Goal: Find specific page/section: Find specific page/section

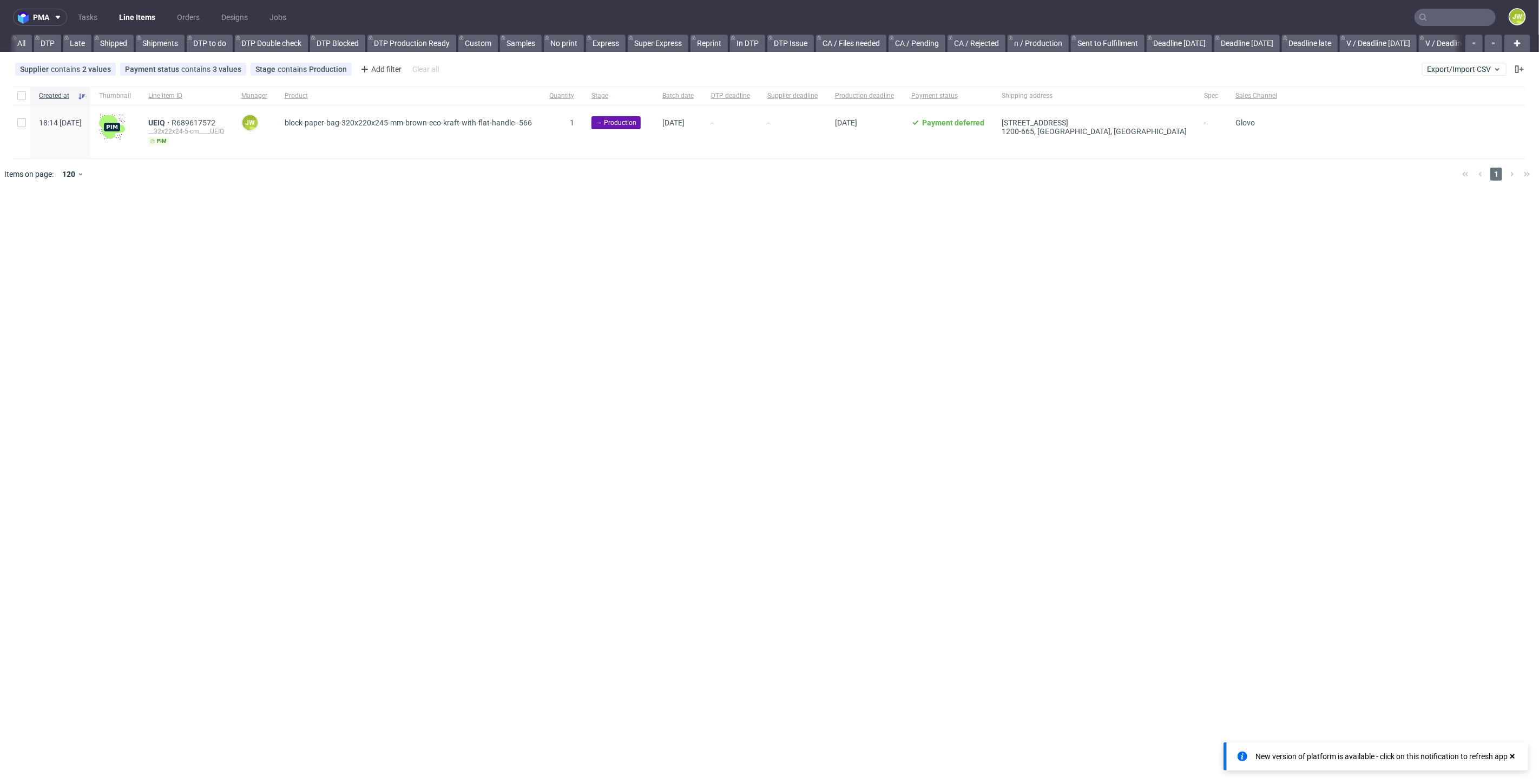
scroll to position [8, 0]
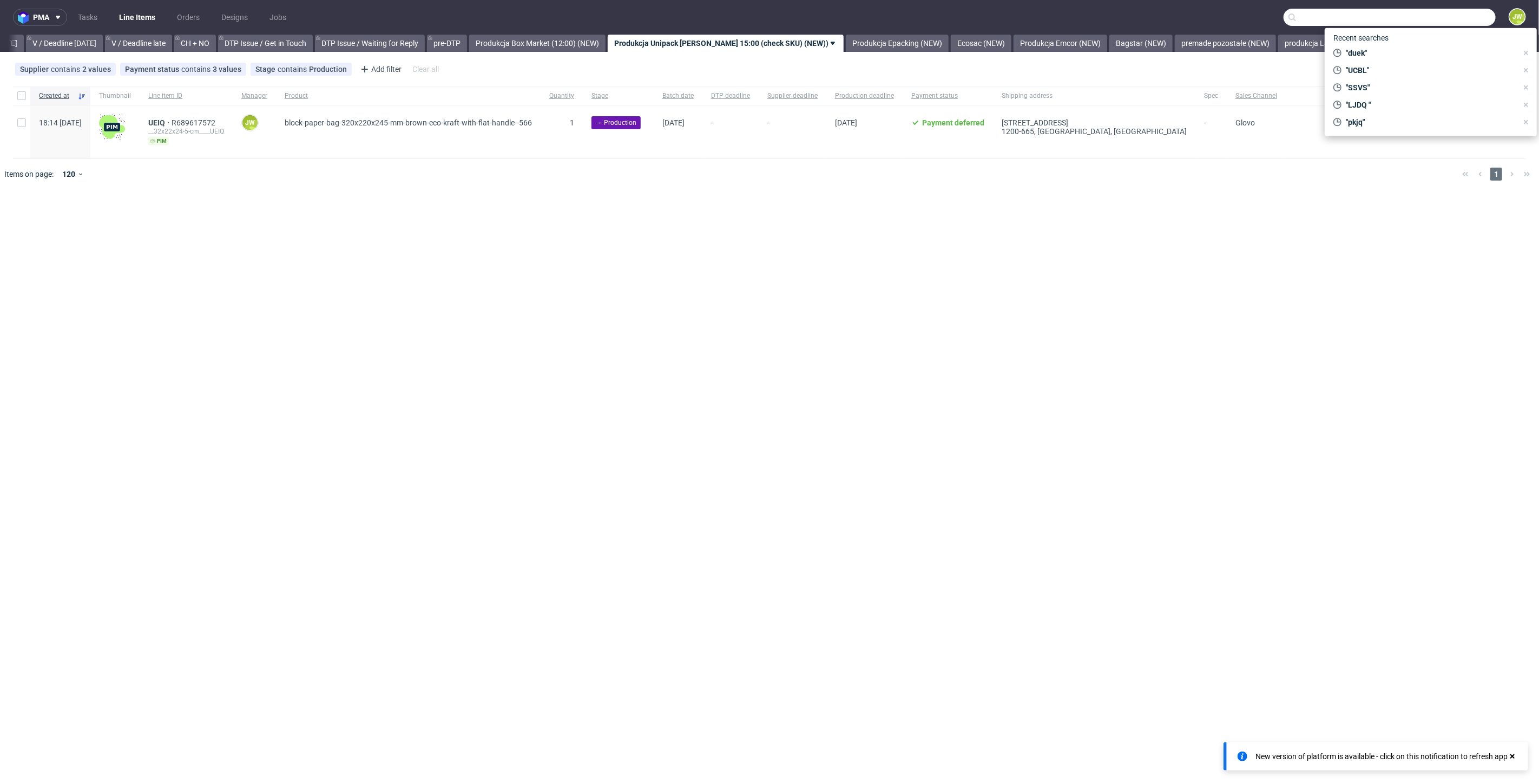
click at [1453, 19] on input "text" at bounding box center [1389, 17] width 212 height 17
paste input "R056234402__MNVW"
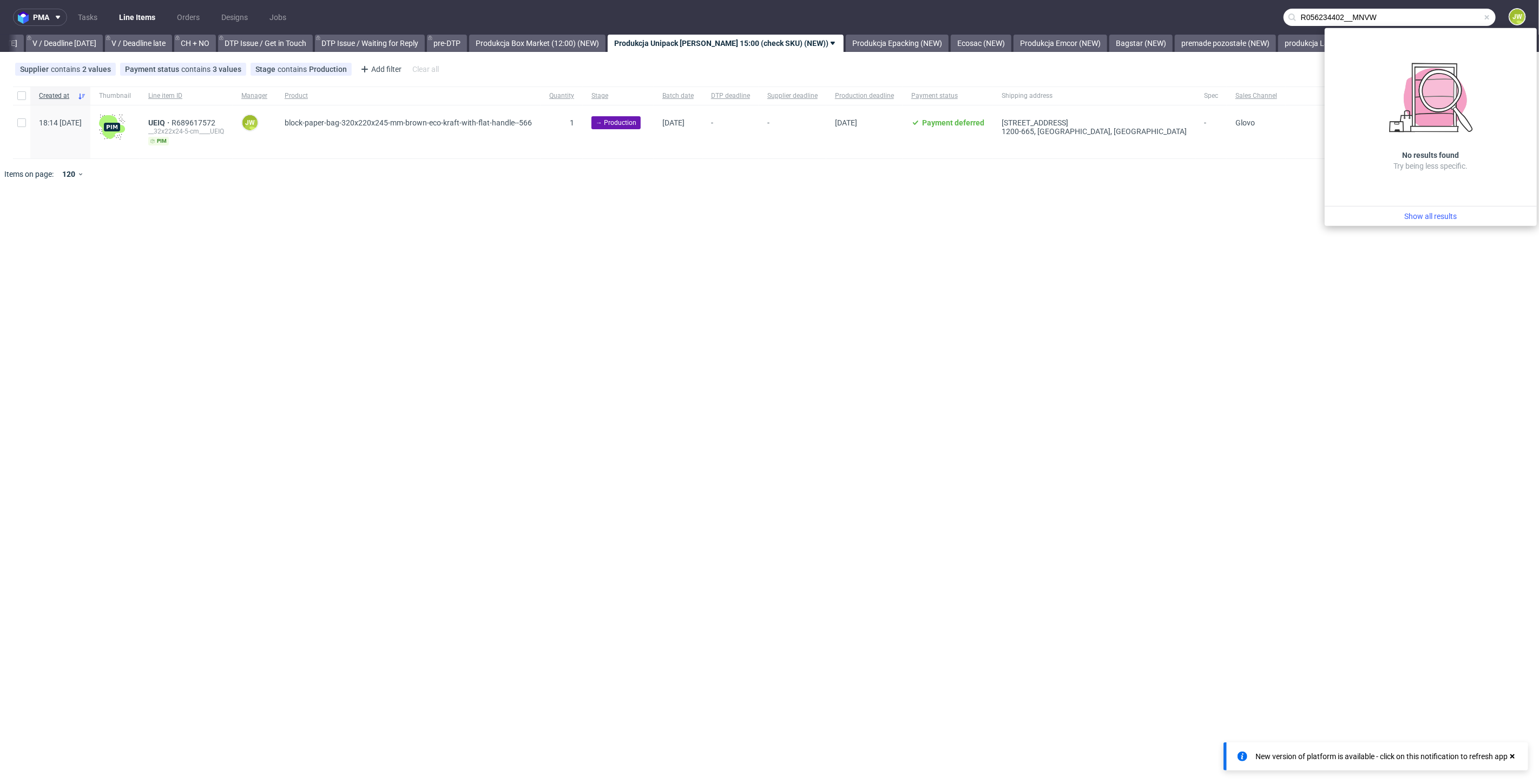
drag, startPoint x: 1351, startPoint y: 17, endPoint x: 1209, endPoint y: 17, distance: 142.0
click at [1212, 17] on nav "pma Tasks Line Items Orders Designs Jobs R056234402__MNVW JW" at bounding box center [770, 17] width 1539 height 35
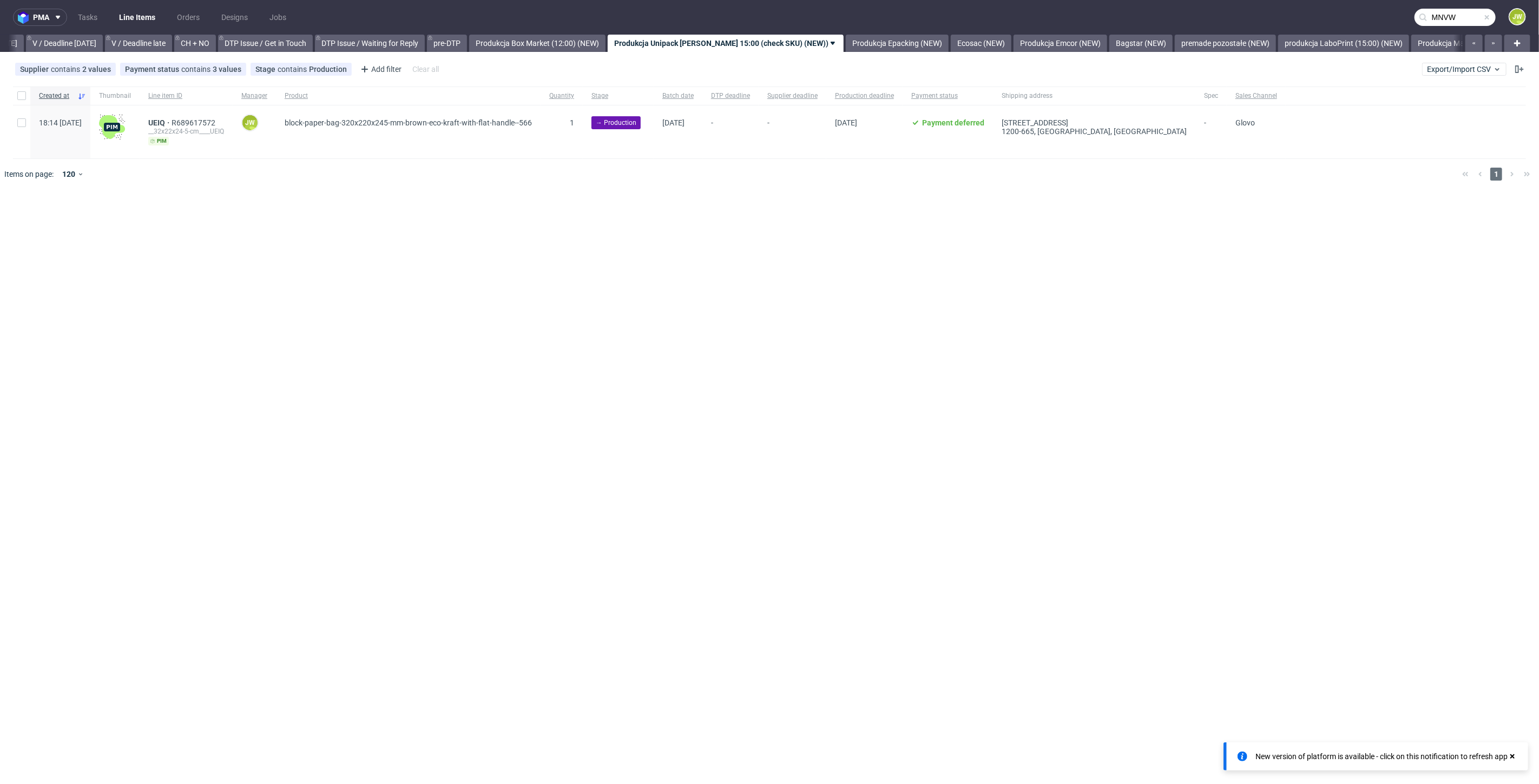
type input "MNVW"
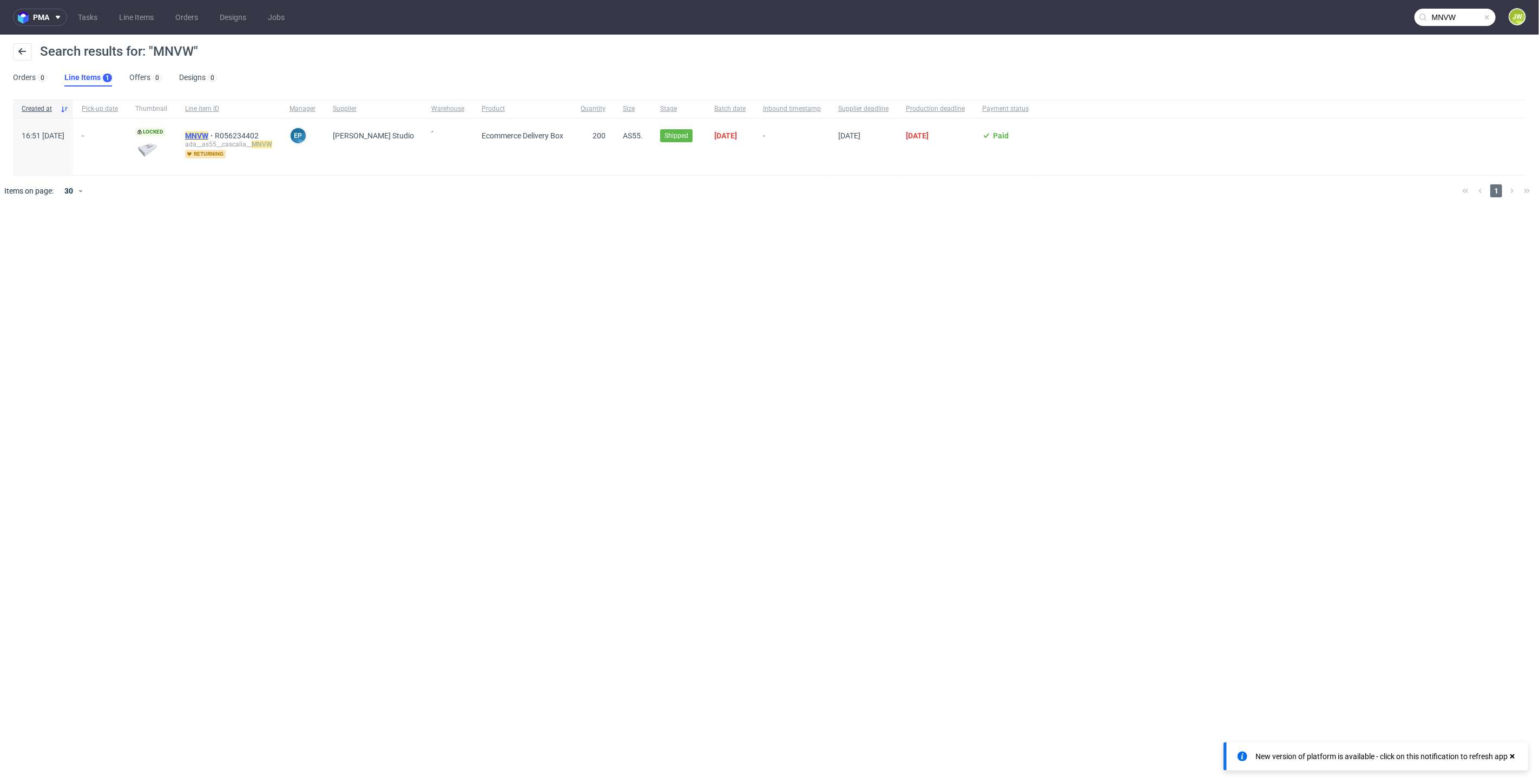
click at [209, 133] on mark "MNVW" at bounding box center [197, 136] width 23 height 8
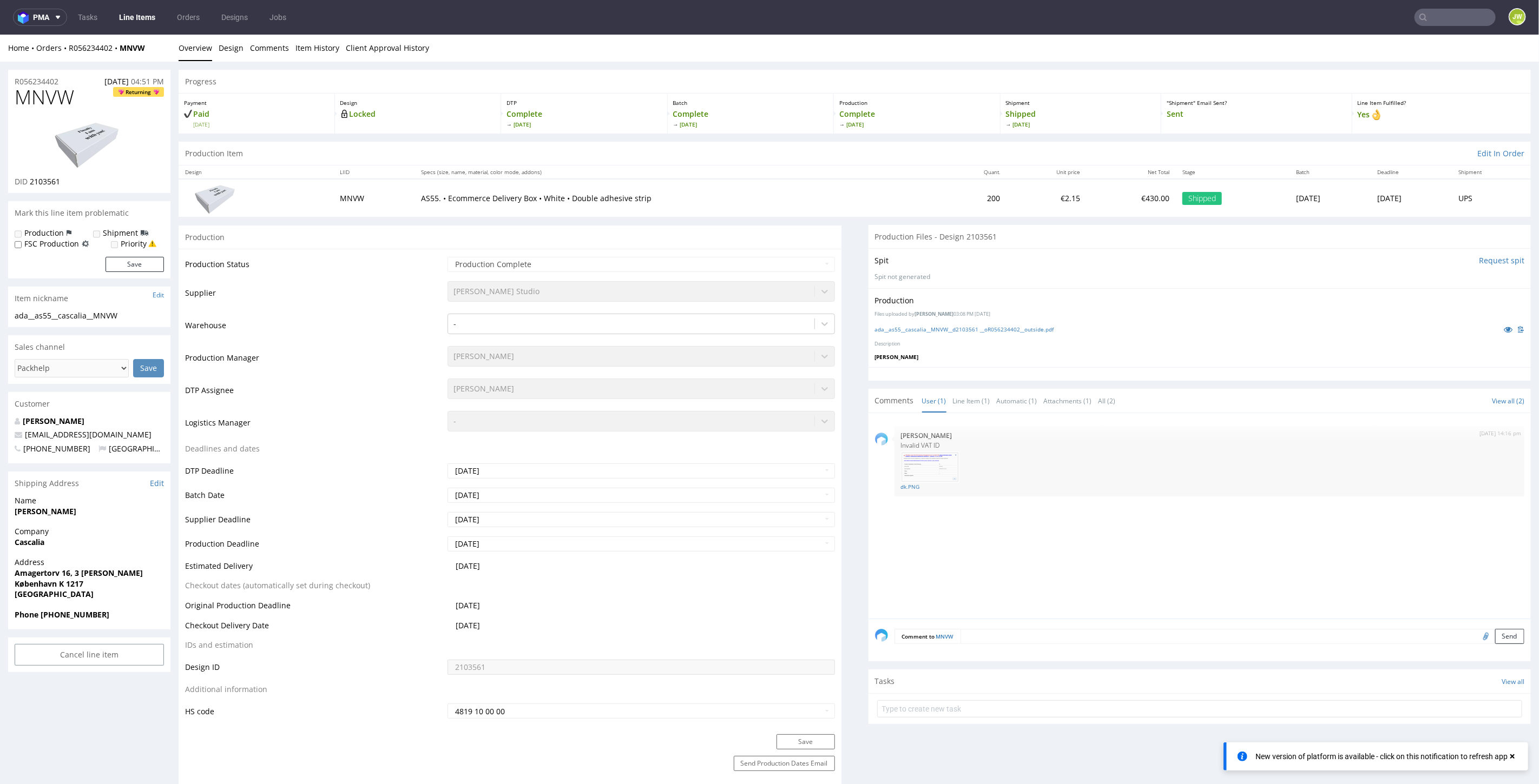
click at [1432, 15] on input "text" at bounding box center [1455, 17] width 81 height 17
type input "tyls"
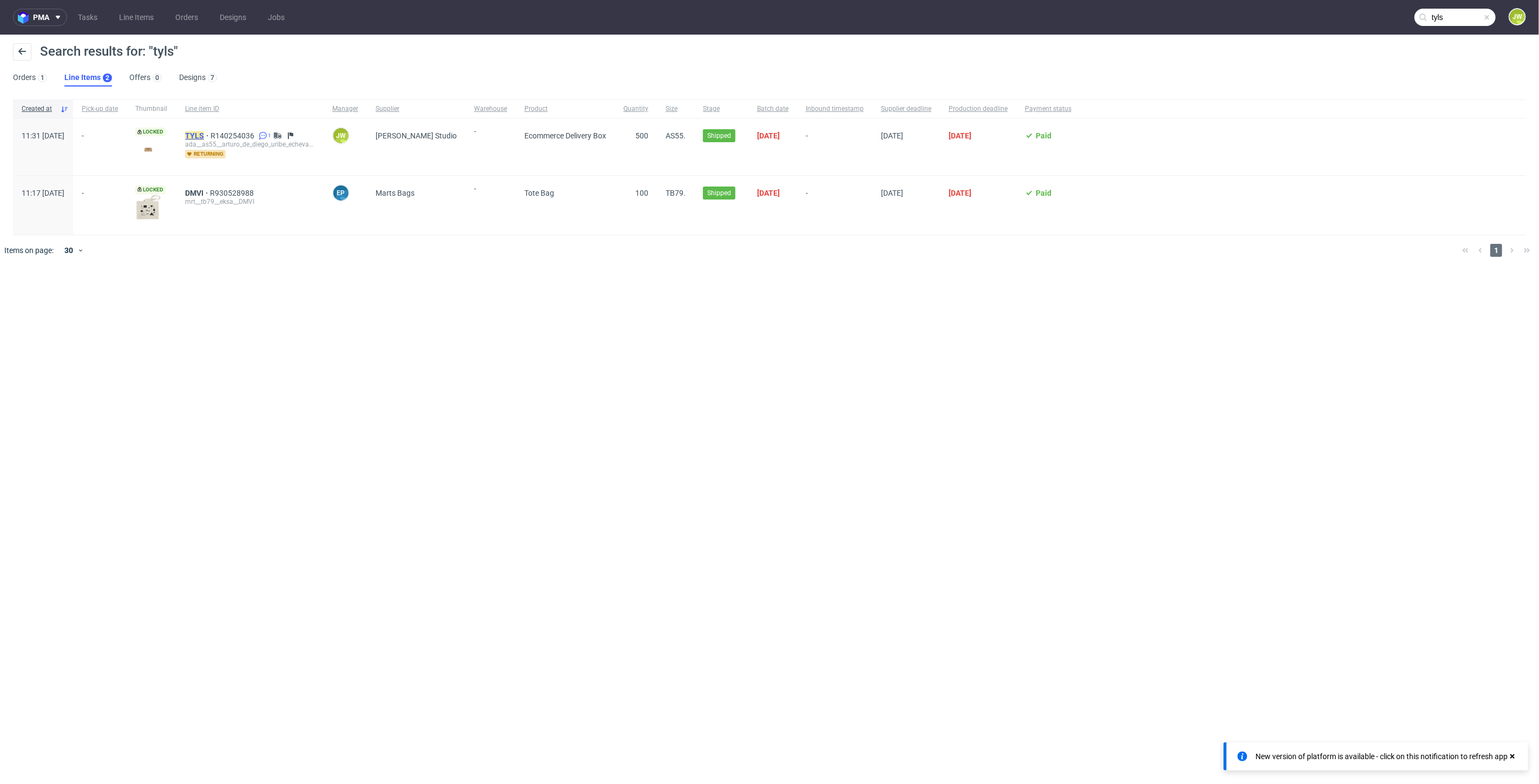
click at [204, 136] on mark "TYLS" at bounding box center [195, 136] width 19 height 8
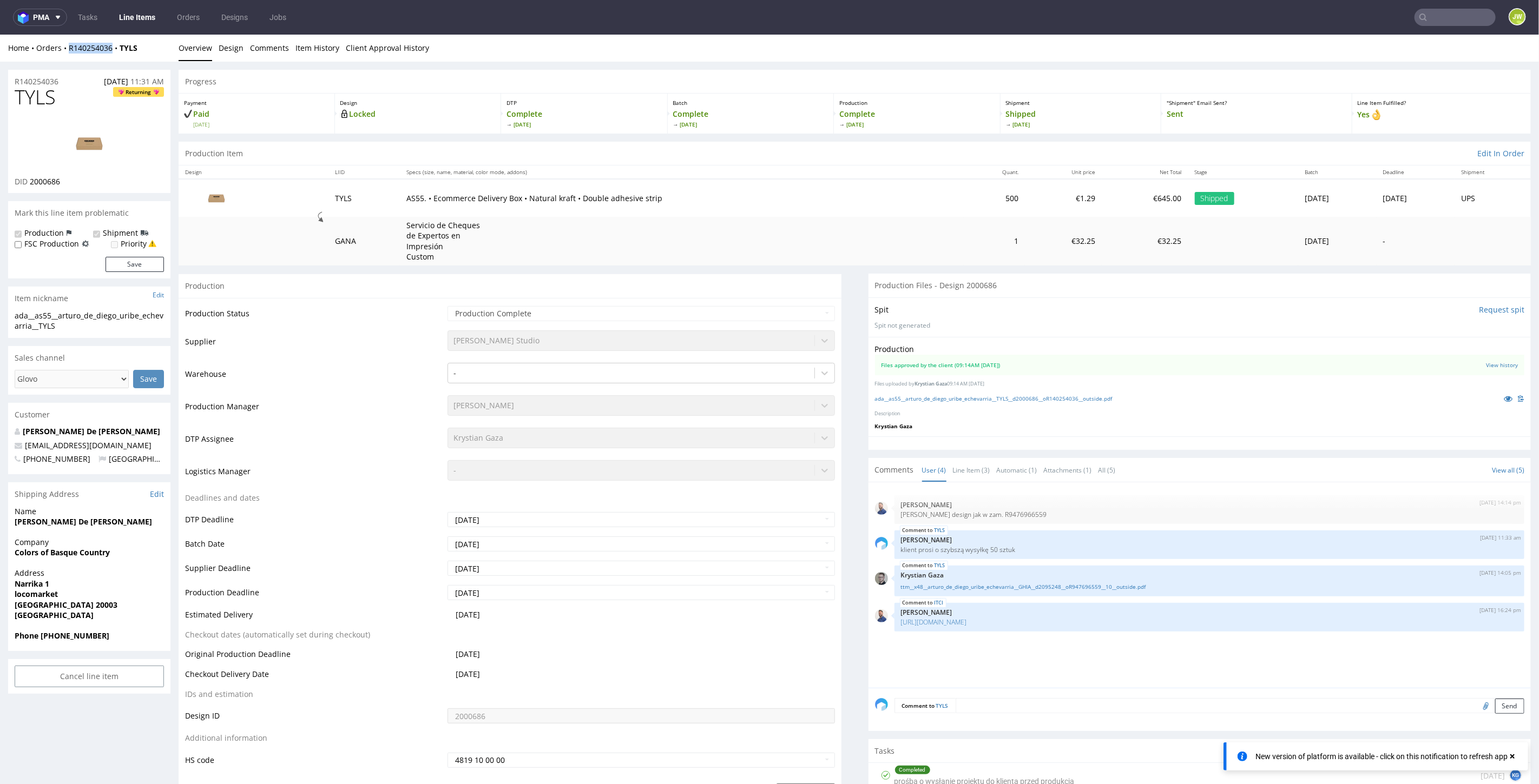
drag, startPoint x: 112, startPoint y: 56, endPoint x: 68, endPoint y: 59, distance: 44.1
click at [68, 59] on div "Home Orders R140254036 TYLS Overview Design Comments Item History Client Approv…" at bounding box center [770, 47] width 1539 height 27
copy link "R140254036"
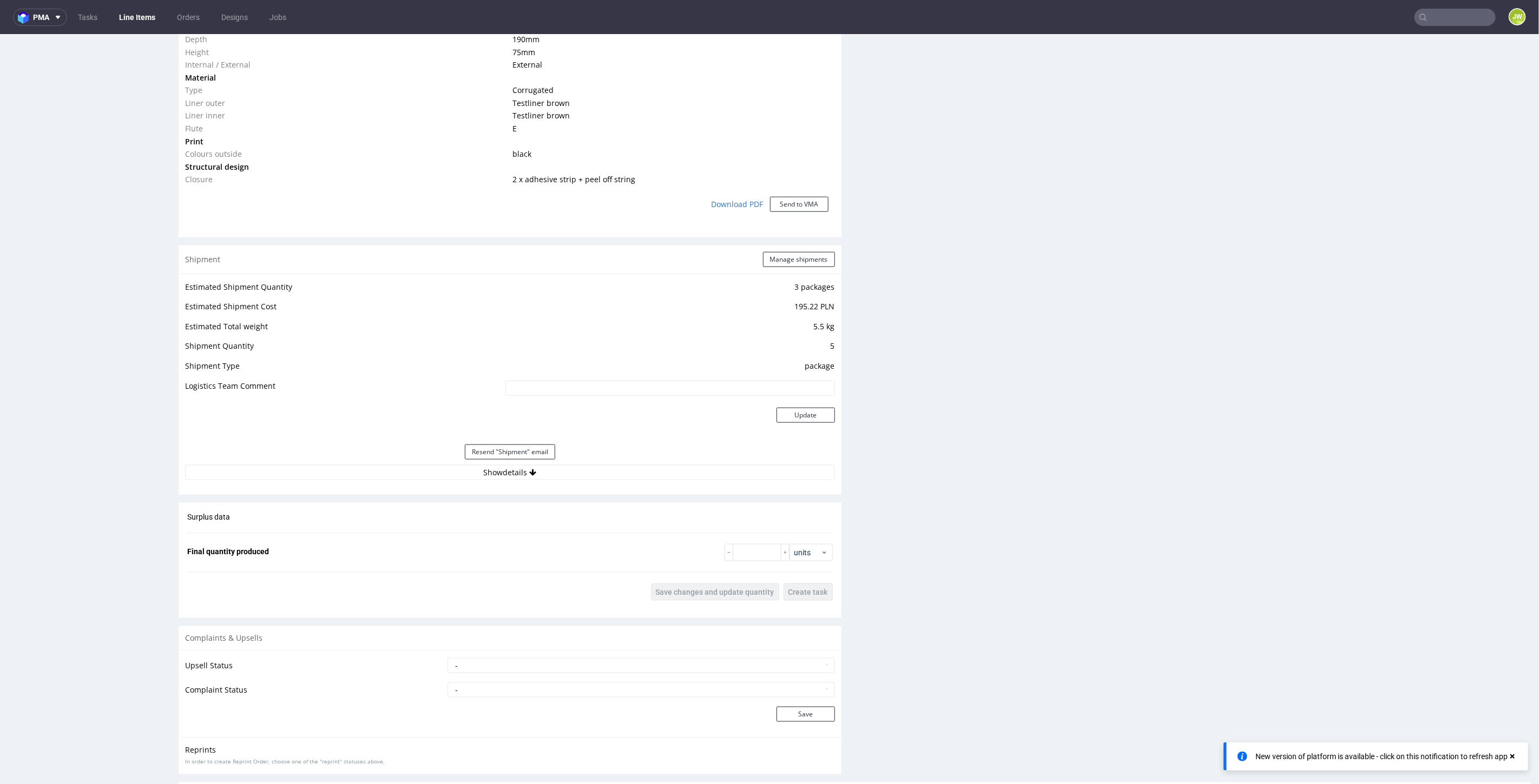
scroll to position [897, 0]
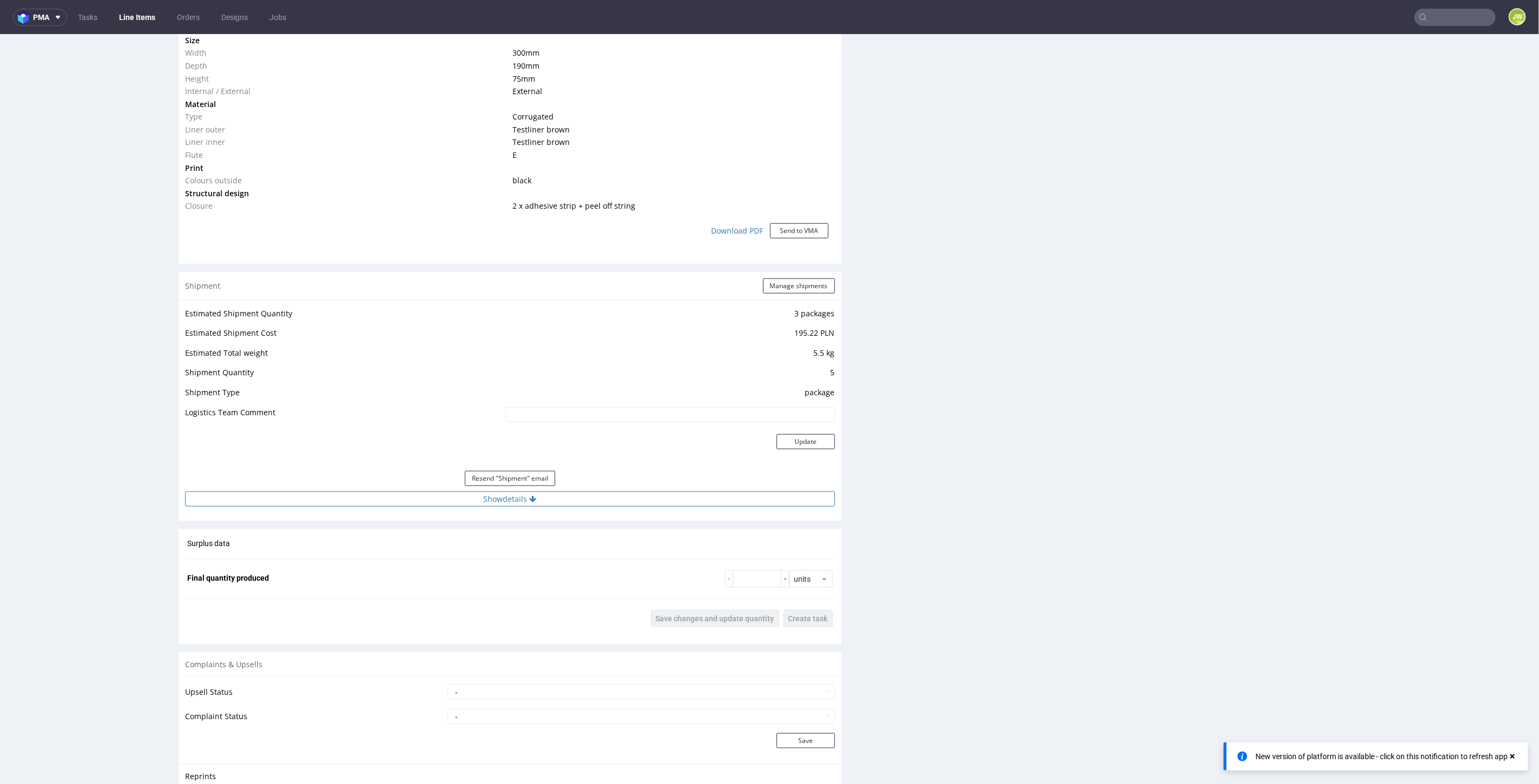
click at [482, 497] on button "Show details" at bounding box center [510, 498] width 650 height 15
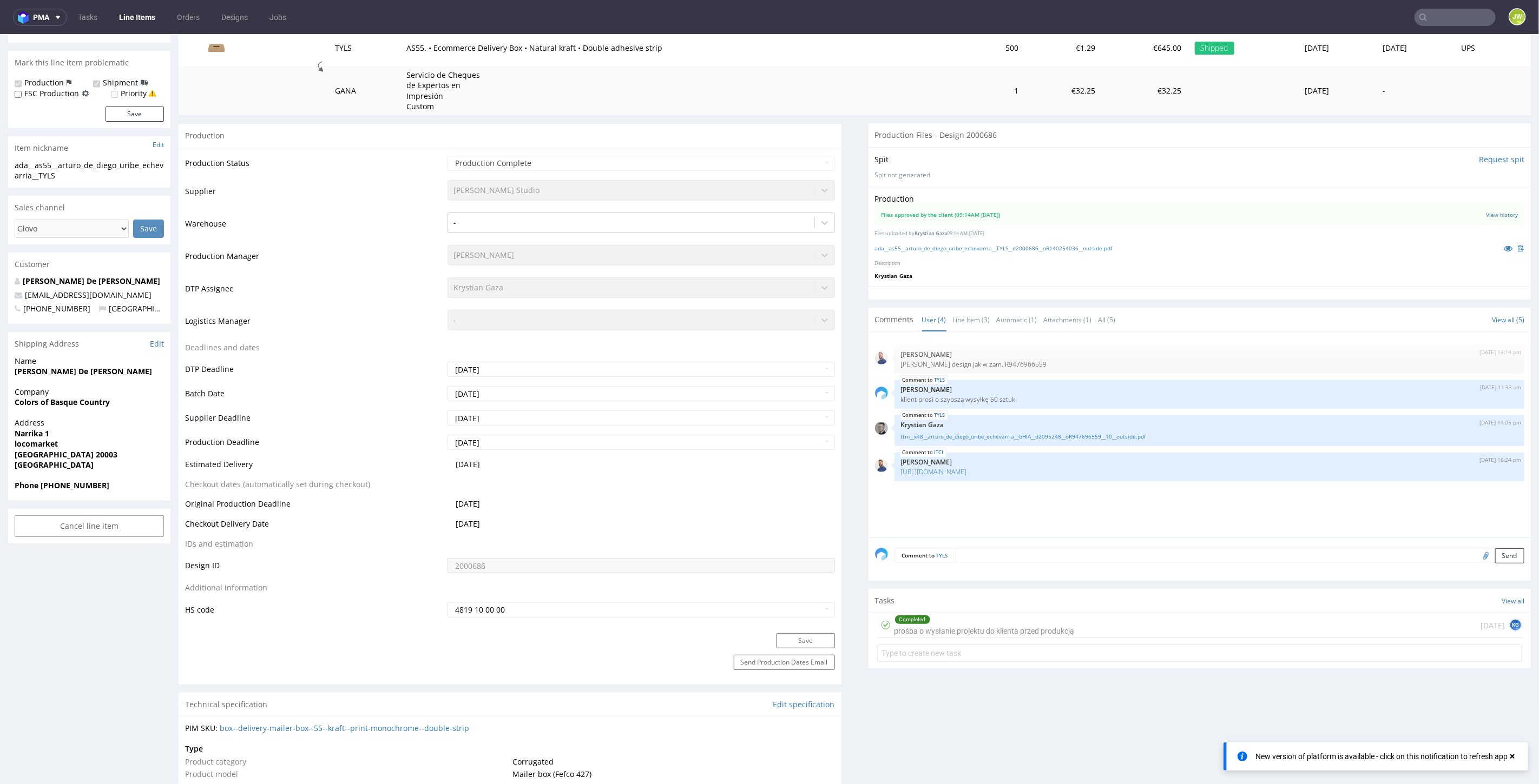
scroll to position [0, 0]
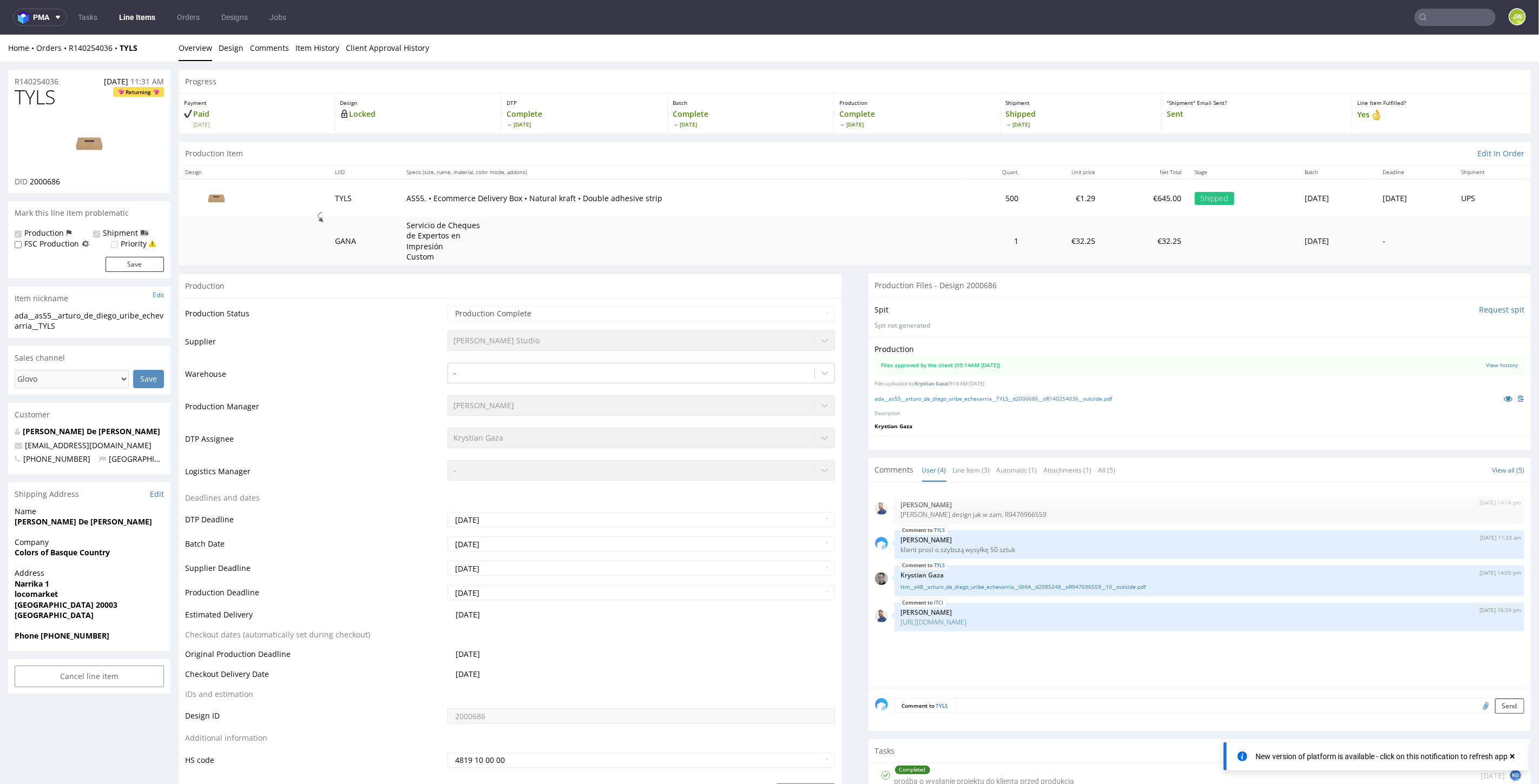
click at [1425, 19] on input "text" at bounding box center [1455, 17] width 81 height 17
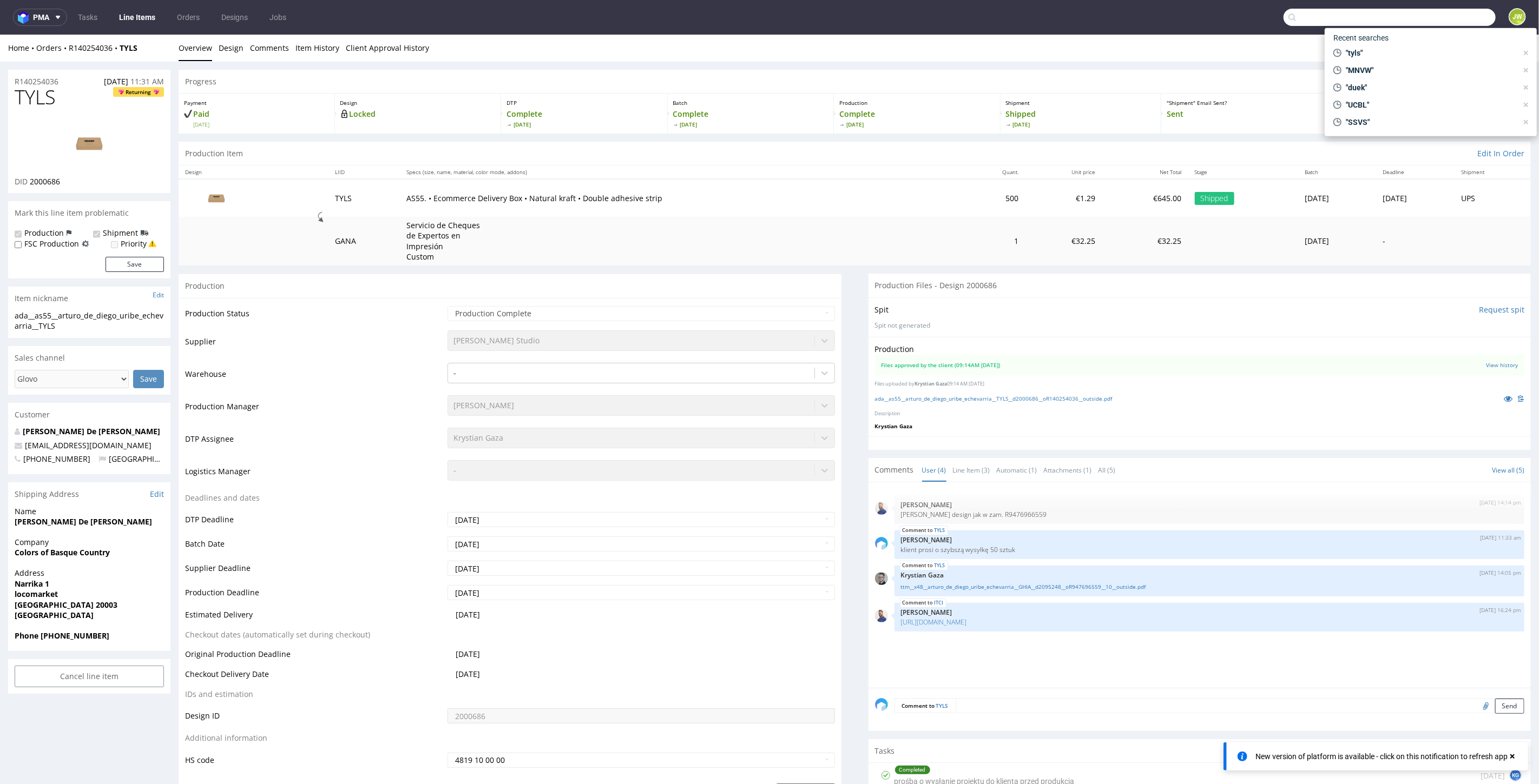
paste input "MYBC"
type input "MYBC"
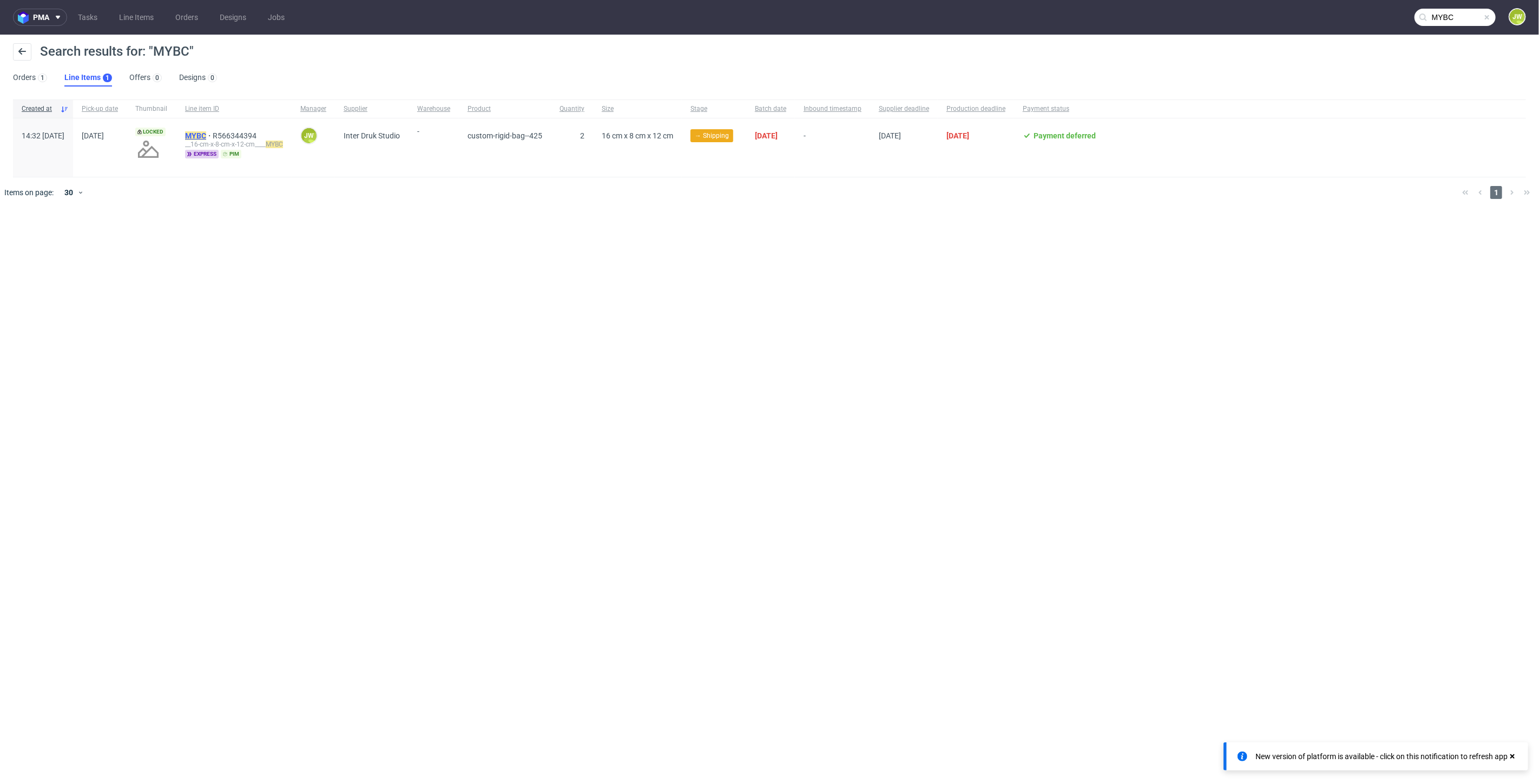
click at [206, 138] on mark "MYBC" at bounding box center [195, 136] width 21 height 8
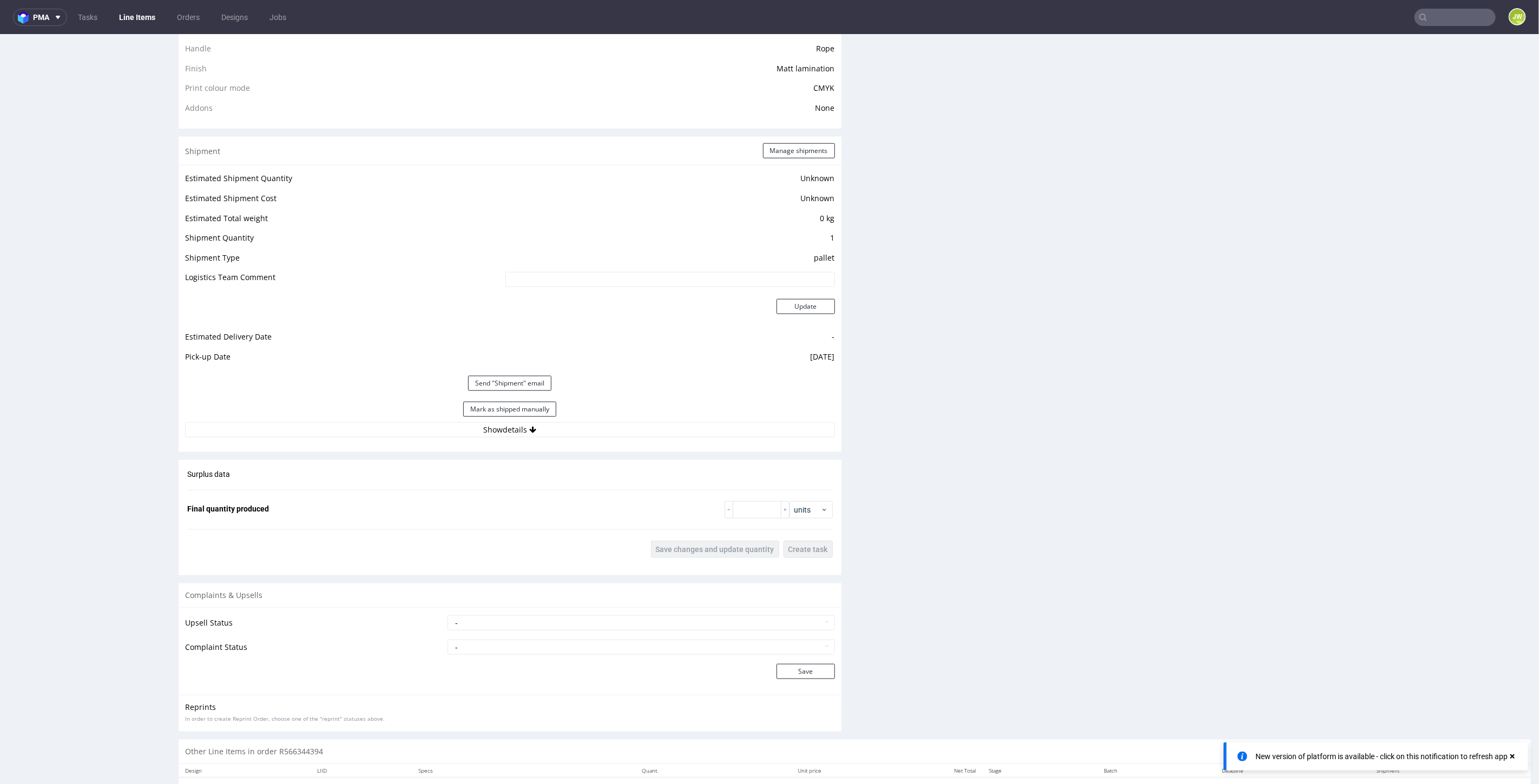
scroll to position [901, 0]
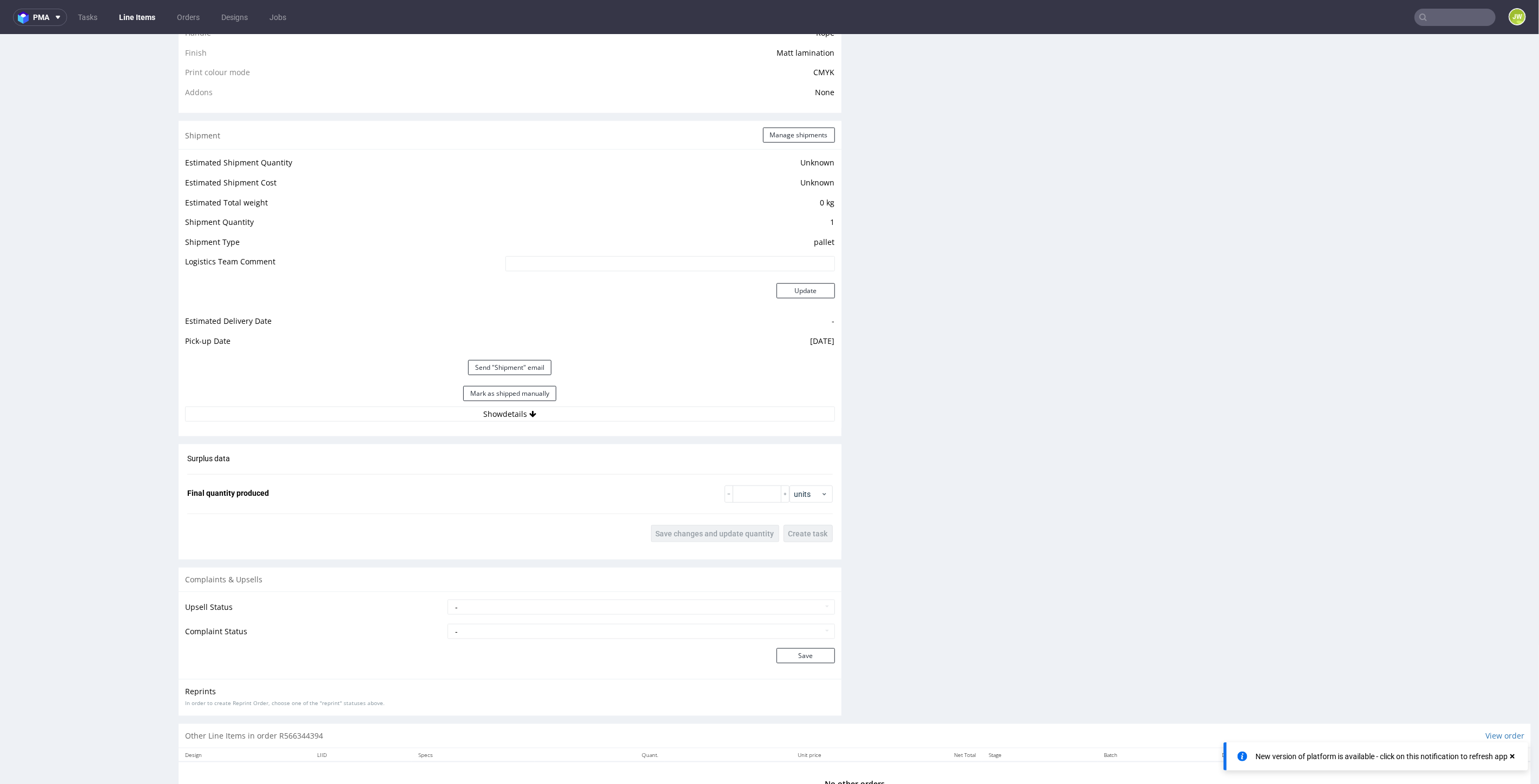
click at [491, 402] on div "Mark as shipped manually" at bounding box center [510, 393] width 650 height 26
click at [491, 403] on div "Mark as shipped manually" at bounding box center [510, 393] width 650 height 26
click at [491, 406] on button "Show details" at bounding box center [510, 413] width 650 height 15
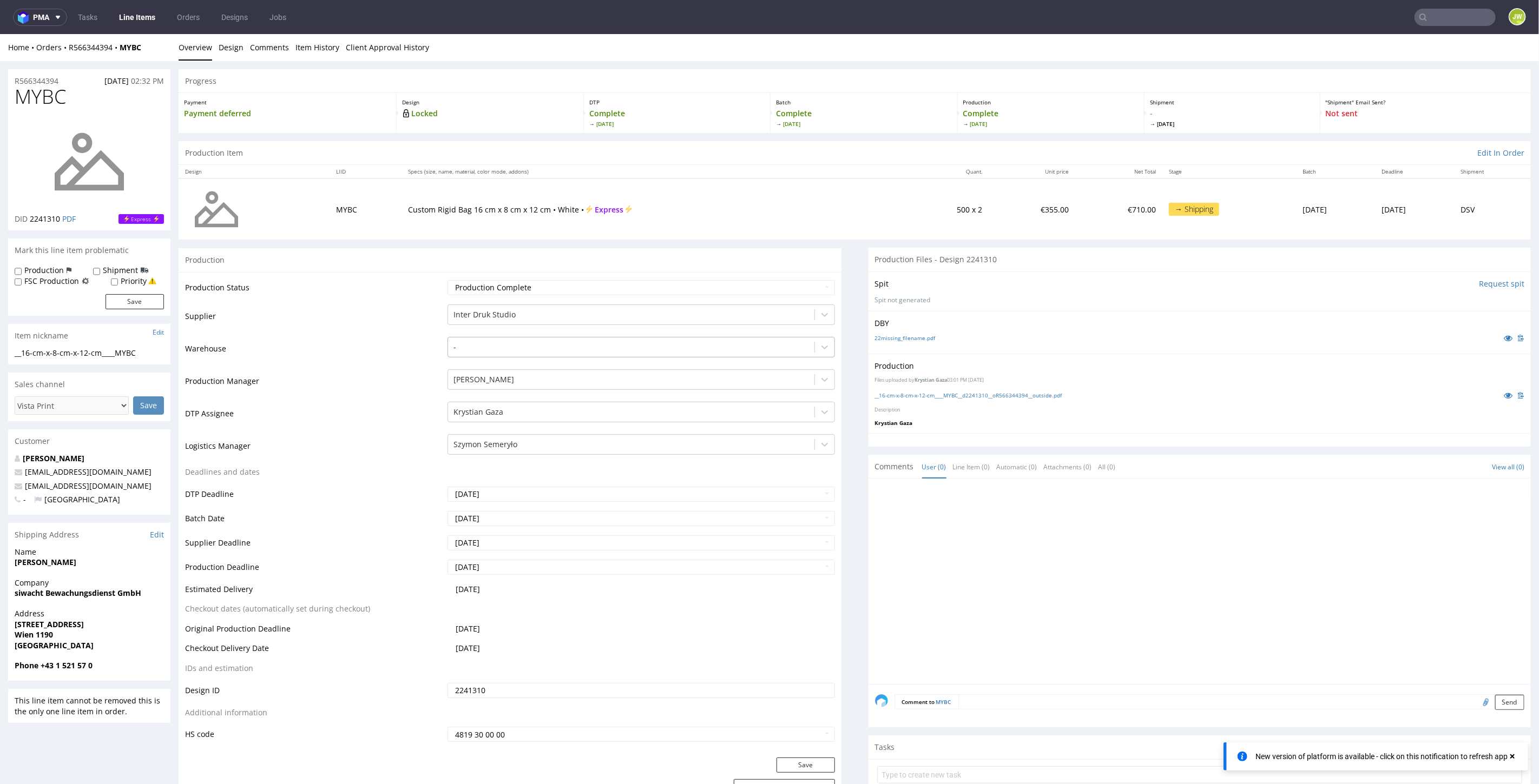
scroll to position [0, 0]
